Goal: Information Seeking & Learning: Find specific page/section

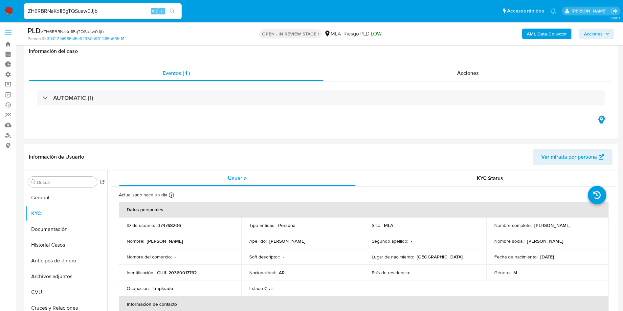
select select "10"
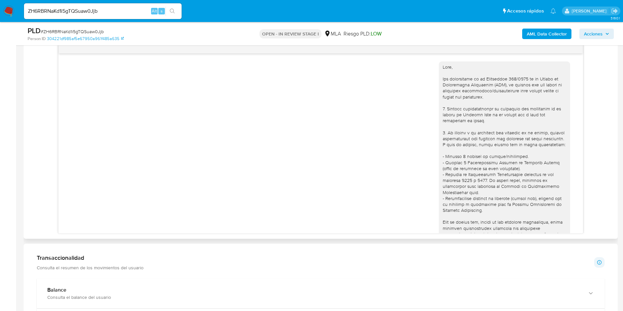
scroll to position [633, 0]
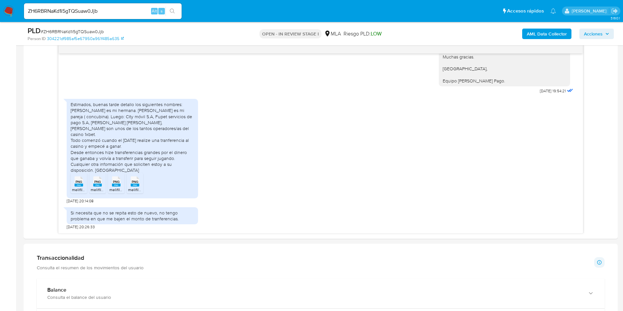
click at [77, 16] on div "ZH6RBRNaKd1i5gTQSuaw0Jjb Alt s" at bounding box center [103, 11] width 158 height 16
click at [77, 12] on input "ZH6RBRNaKd1i5gTQSuaw0Jjb" at bounding box center [103, 11] width 158 height 9
paste input "xHlKXhrc5xKcSD6vUulOAMGF"
type input "xHlKXhrc5xKcSD6vUulOAMGF"
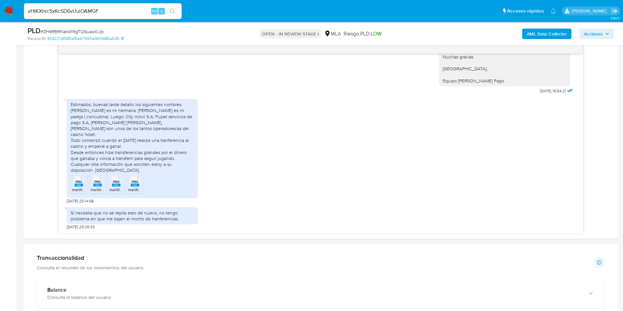
click at [176, 13] on button "search-icon" at bounding box center [172, 11] width 13 height 9
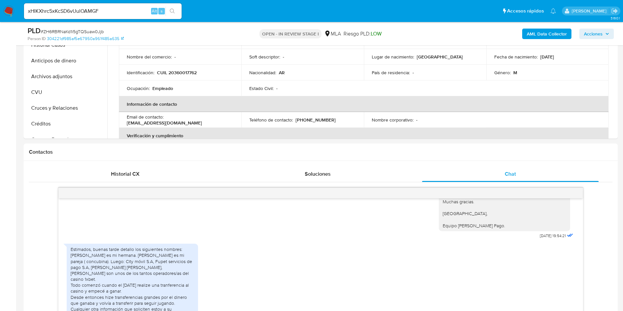
scroll to position [99, 0]
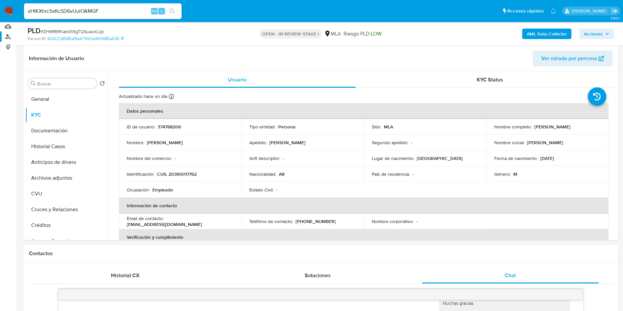
click at [7, 36] on link "Buscador de personas" at bounding box center [39, 37] width 78 height 10
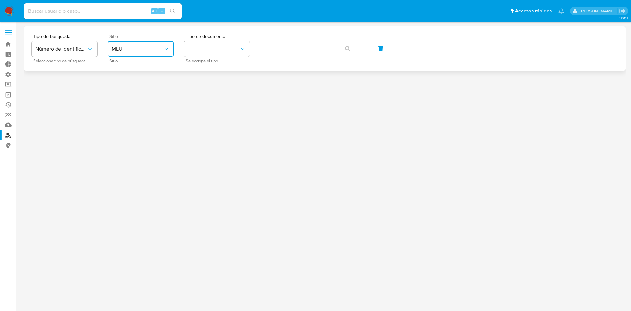
click at [145, 47] on span "MLU" at bounding box center [137, 49] width 51 height 7
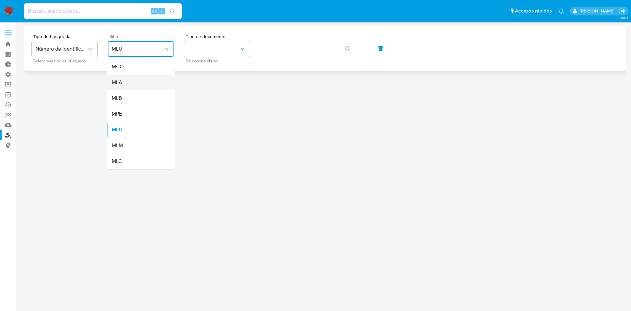
click at [128, 82] on div "MLA" at bounding box center [139, 83] width 54 height 16
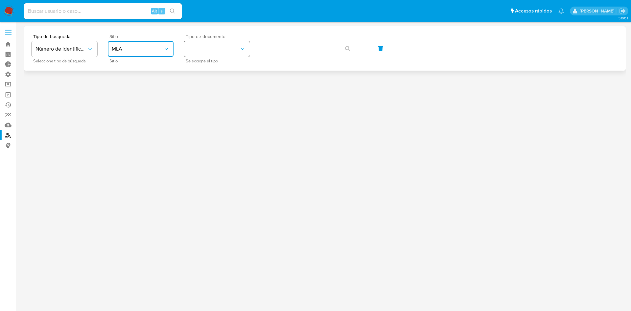
click at [209, 47] on button "identificationType" at bounding box center [217, 49] width 66 height 16
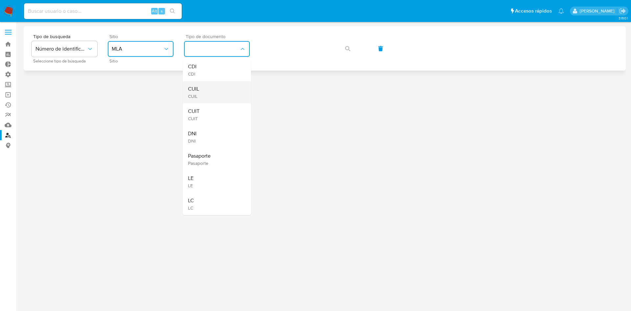
click at [214, 89] on div "CUIL CUIL" at bounding box center [215, 92] width 54 height 22
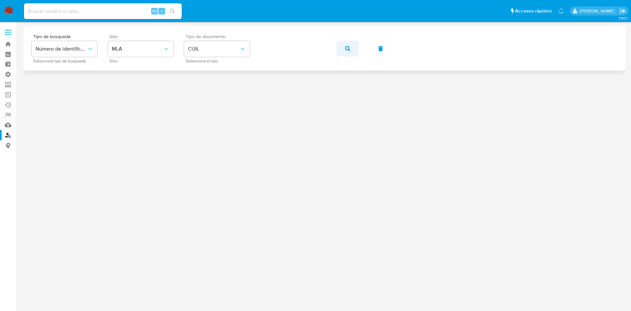
click at [349, 48] on icon "button" at bounding box center [347, 48] width 5 height 5
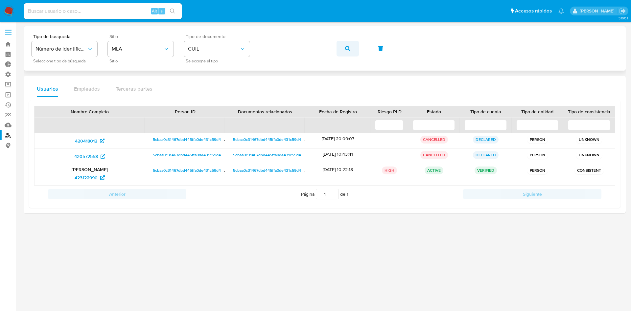
click at [342, 51] on button "button" at bounding box center [348, 49] width 22 height 16
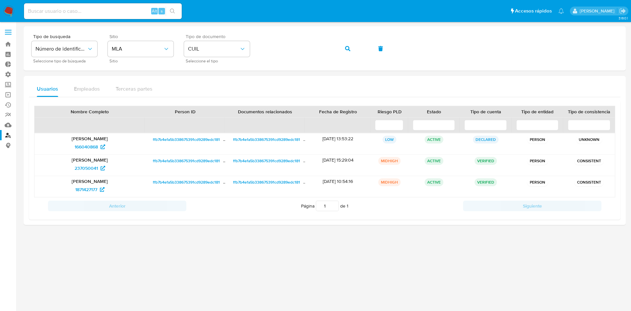
click at [81, 13] on input at bounding box center [103, 11] width 158 height 9
paste input "xHlKXhrc5xKcSD6vUulOAMGF"
type input "xHlKXhrc5xKcSD6vUulOAMGF"
click at [176, 13] on button "search-icon" at bounding box center [172, 11] width 13 height 9
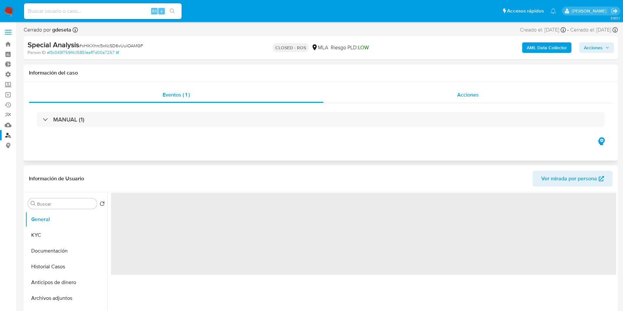
click at [453, 96] on div "Acciones" at bounding box center [468, 95] width 289 height 16
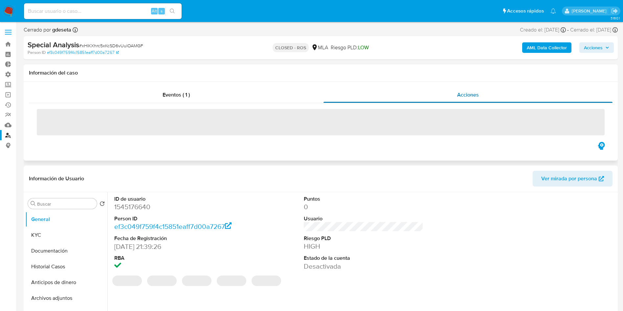
select select "10"
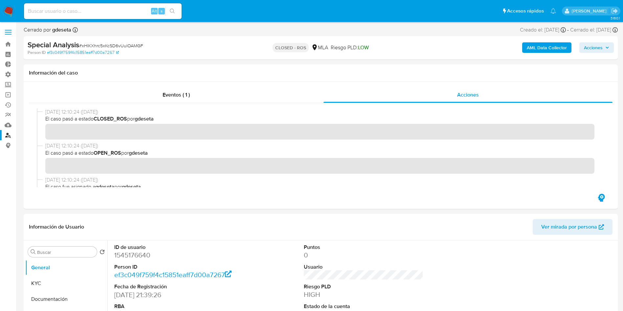
click at [81, 10] on input at bounding box center [103, 11] width 158 height 9
paste input "Y6EgZ27cuCjf3gP3kXeNo0lQ"
type input "Y6EgZ27cuCjf3gP3kXeNo0lQ"
click at [173, 9] on icon "search-icon" at bounding box center [172, 11] width 5 height 5
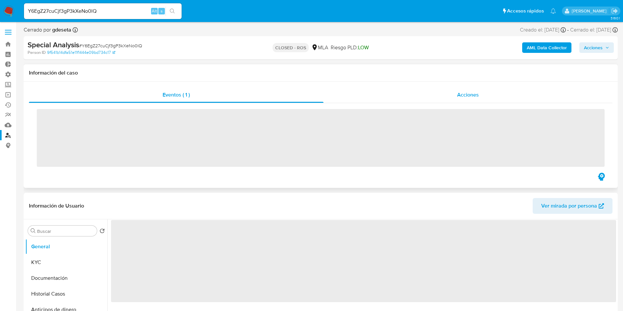
click at [479, 93] on span "Acciones" at bounding box center [468, 95] width 22 height 8
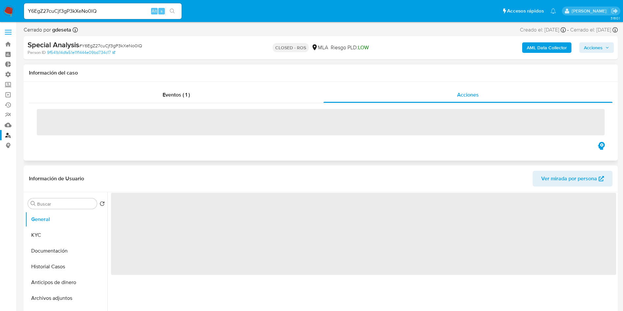
select select "10"
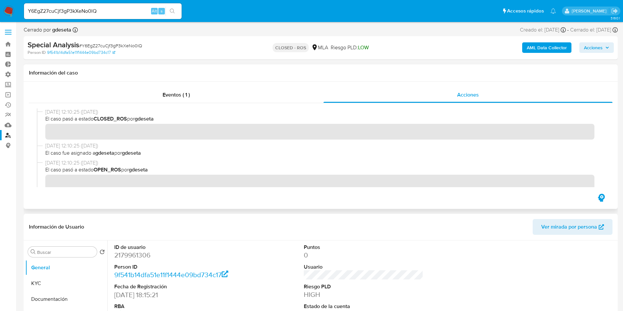
click at [88, 12] on input "Y6EgZ27cuCjf3gP3kXeNo0lQ" at bounding box center [103, 11] width 158 height 9
paste input "PFIXk47w8VlS4gwZlQt1rTMP"
type input "PFIXk47w8VlS4gwZlQt1rTMP"
click at [177, 8] on button "search-icon" at bounding box center [172, 11] width 13 height 9
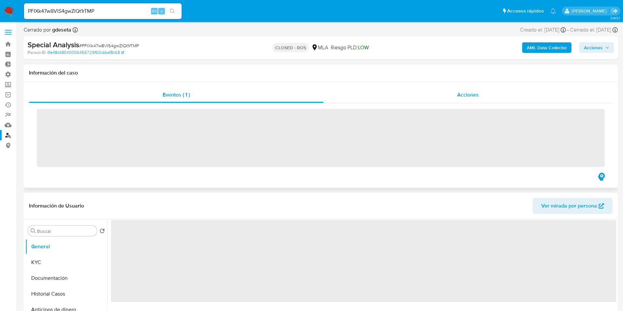
click at [486, 98] on div "Acciones" at bounding box center [468, 95] width 289 height 16
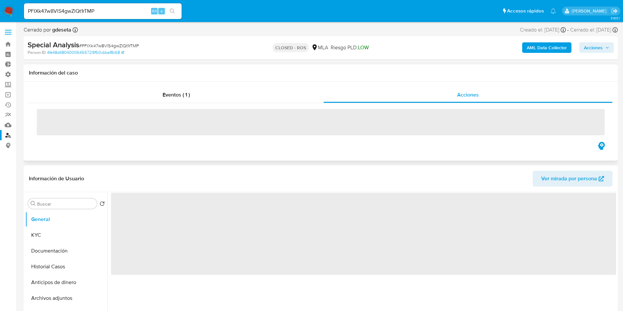
select select "10"
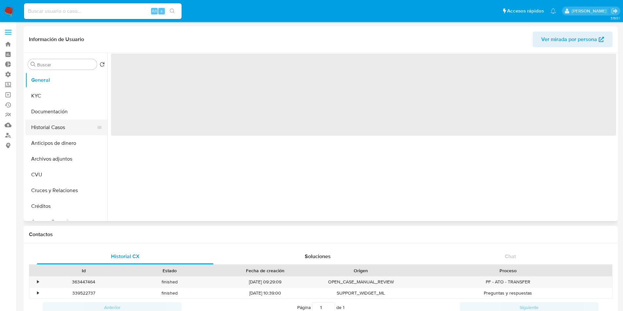
click at [43, 126] on button "Historial Casos" at bounding box center [63, 128] width 77 height 16
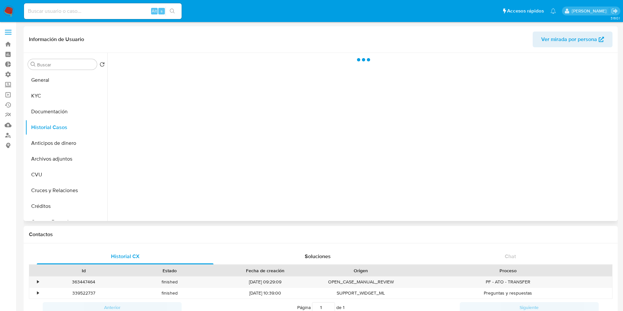
select select "10"
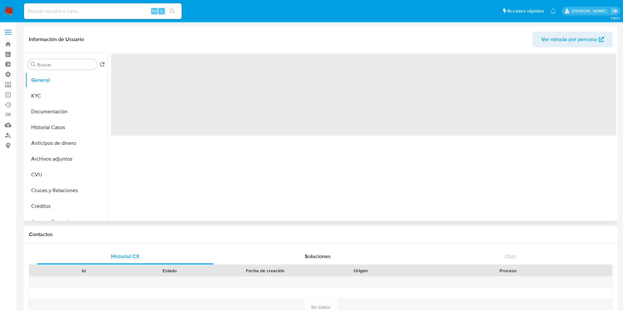
click at [551, 41] on span "Ver mirada por persona" at bounding box center [570, 40] width 56 height 16
select select "10"
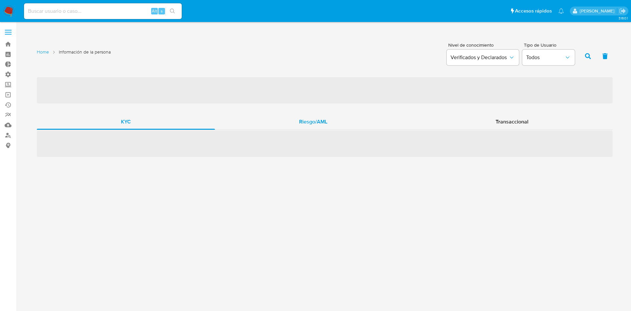
click at [318, 121] on span "Riesgo/AML" at bounding box center [313, 122] width 28 height 8
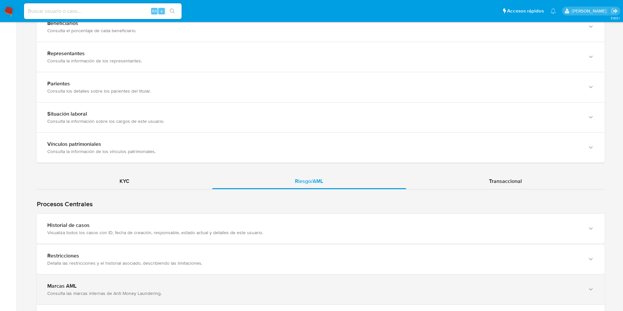
scroll to position [542, 0]
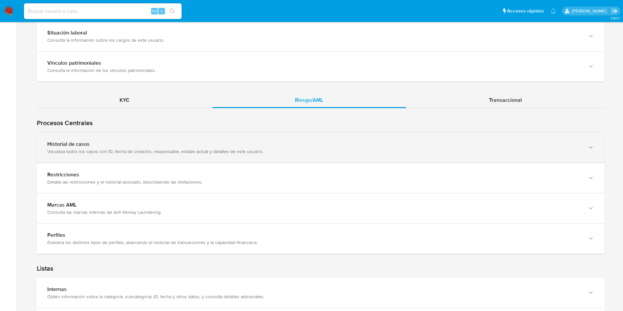
click at [172, 151] on div "Visualiza todos los casos con ID, fecha de creación, responsable, estado actual…" at bounding box center [314, 152] width 534 height 6
